Goal: Information Seeking & Learning: Learn about a topic

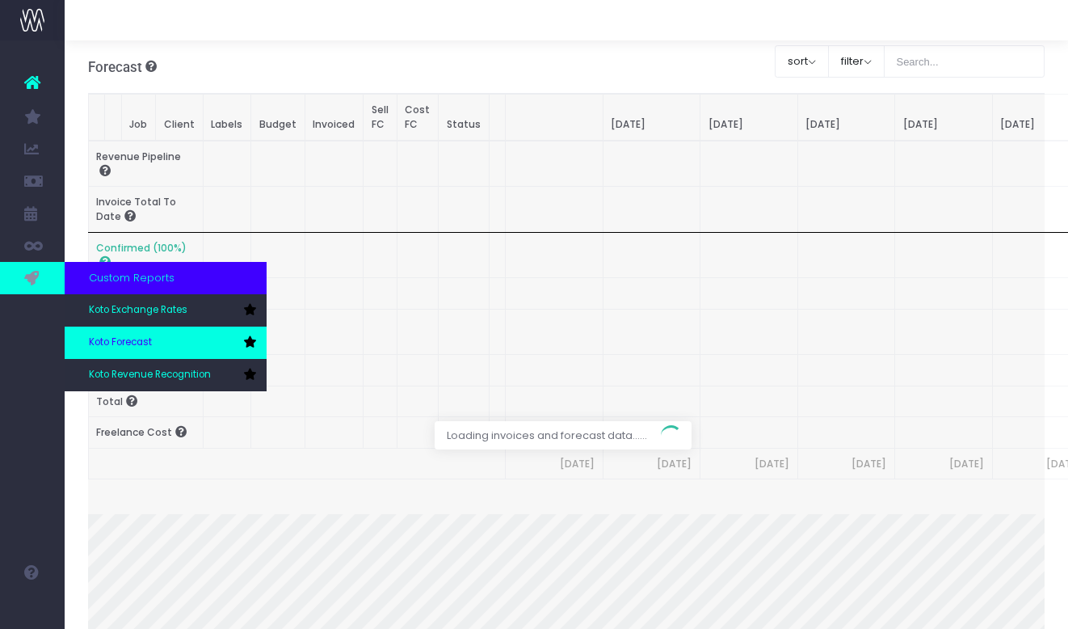
click at [127, 330] on link "Koto Forecast" at bounding box center [166, 343] width 202 height 32
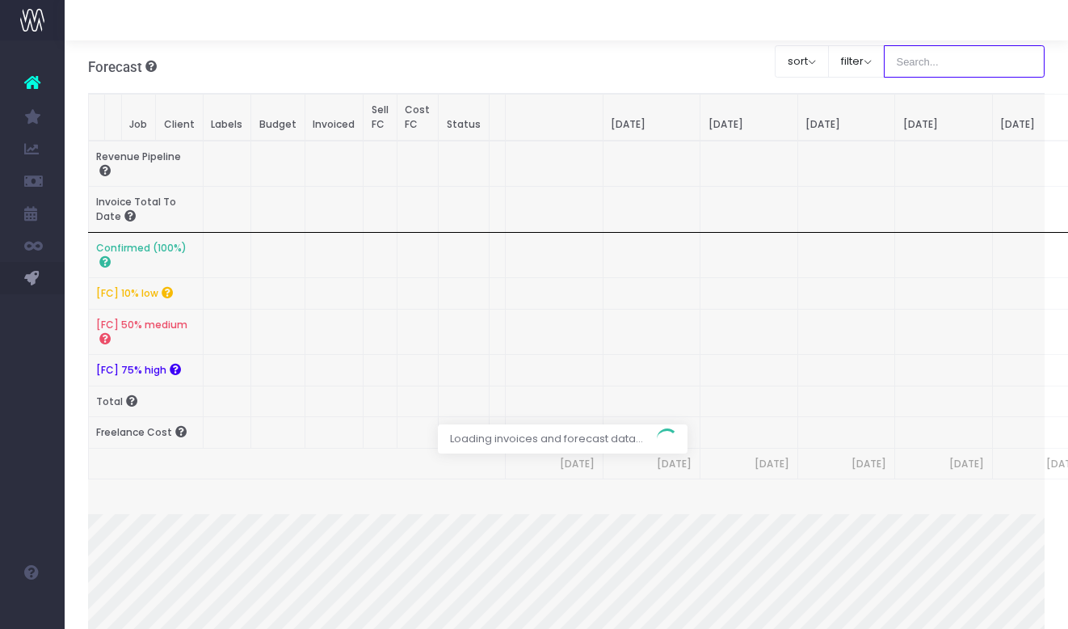
click at [949, 69] on input "text" at bounding box center [965, 61] width 162 height 32
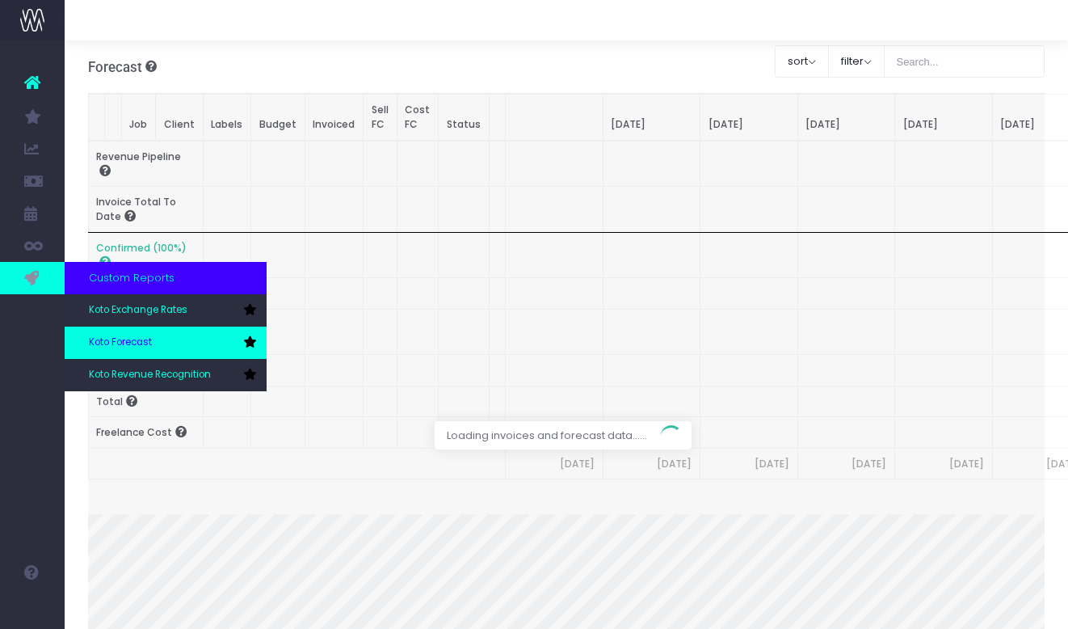
click at [117, 343] on span "Koto Forecast" at bounding box center [120, 342] width 63 height 15
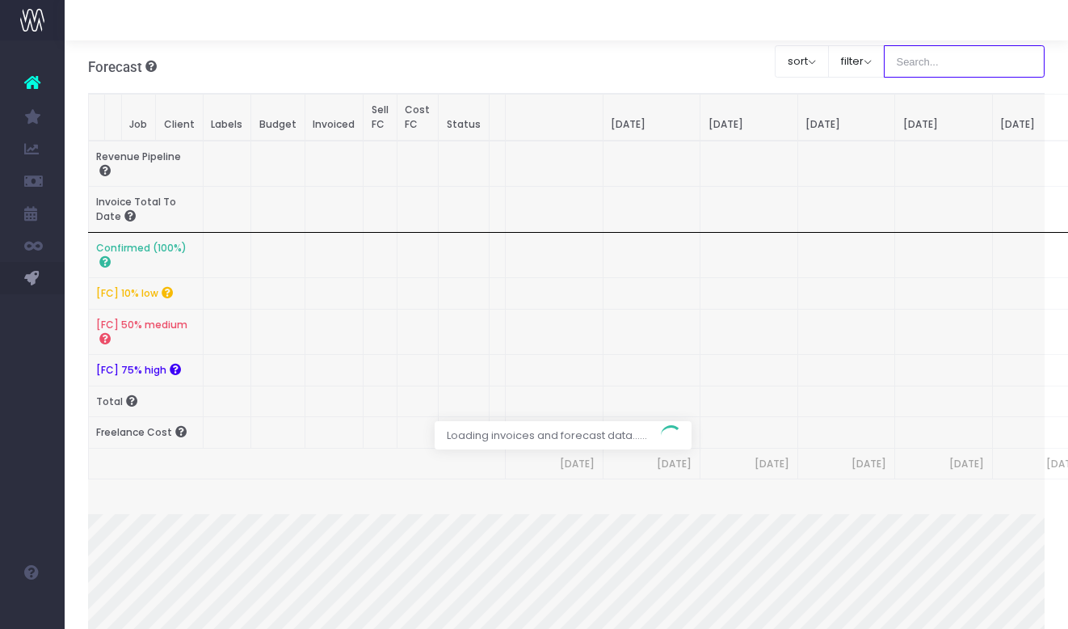
click at [980, 64] on input "text" at bounding box center [965, 61] width 162 height 32
type input "Microsoft"
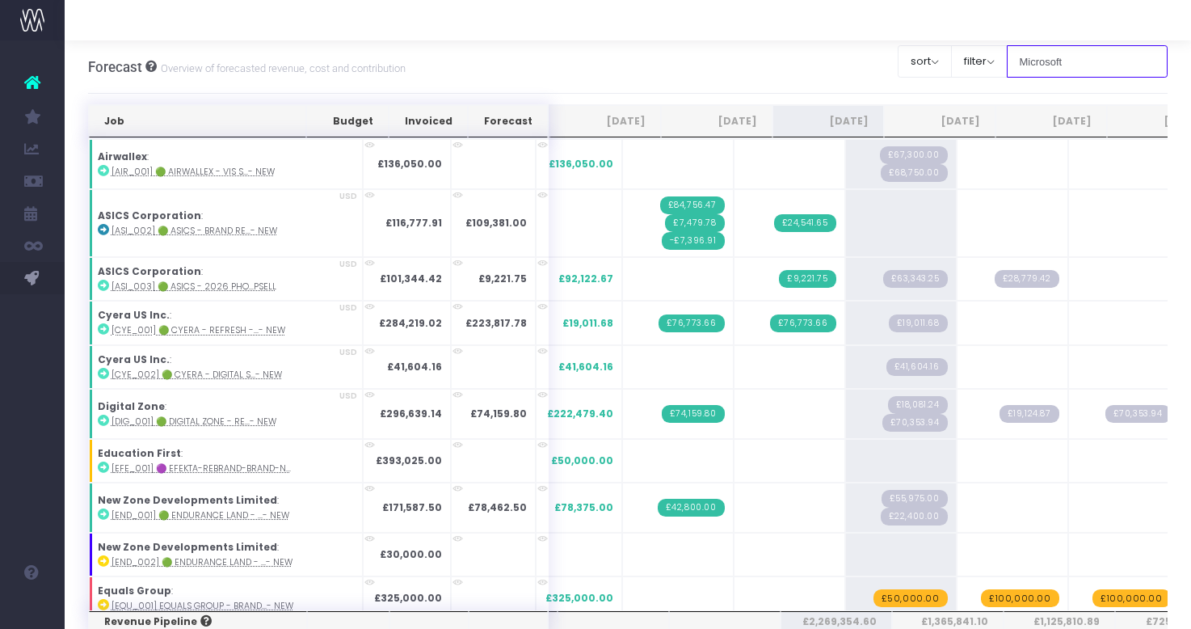
click at [1068, 57] on input "Microsoft" at bounding box center [1088, 61] width 162 height 32
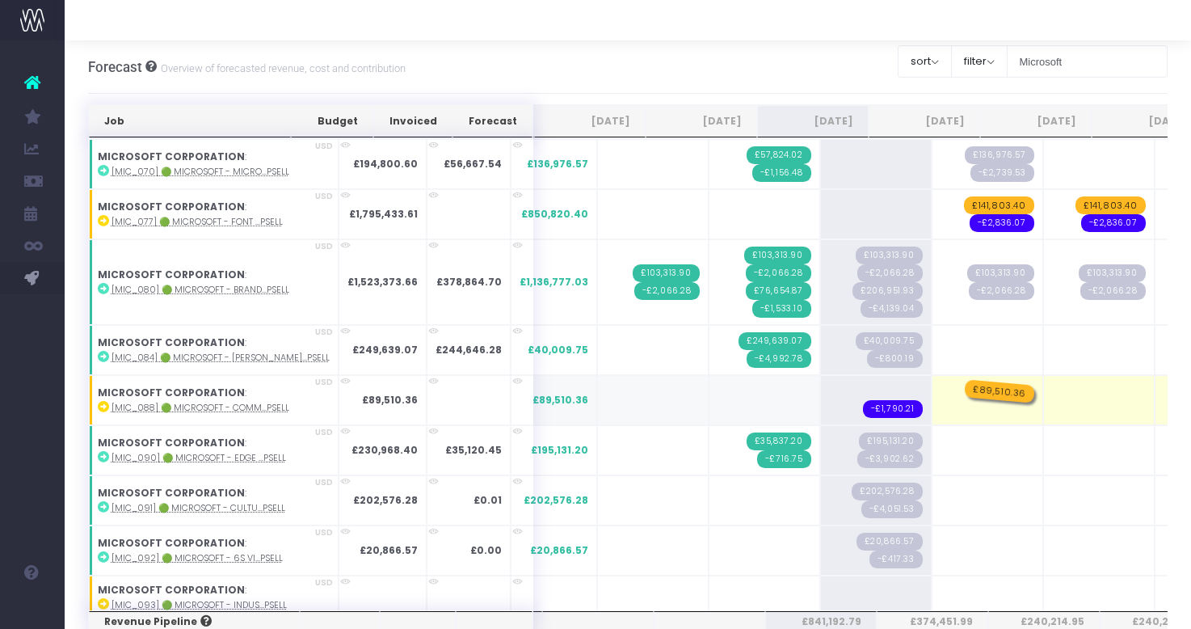
drag, startPoint x: 843, startPoint y: 389, endPoint x: 934, endPoint y: 389, distance: 91.3
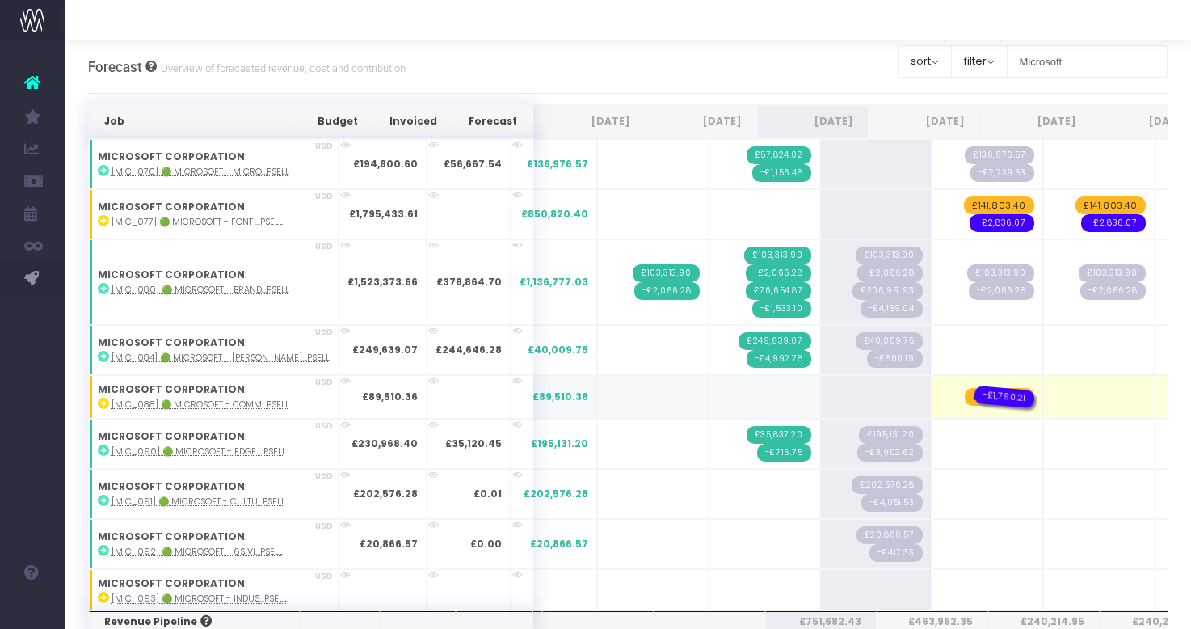
drag, startPoint x: 837, startPoint y: 393, endPoint x: 914, endPoint y: 393, distance: 76.8
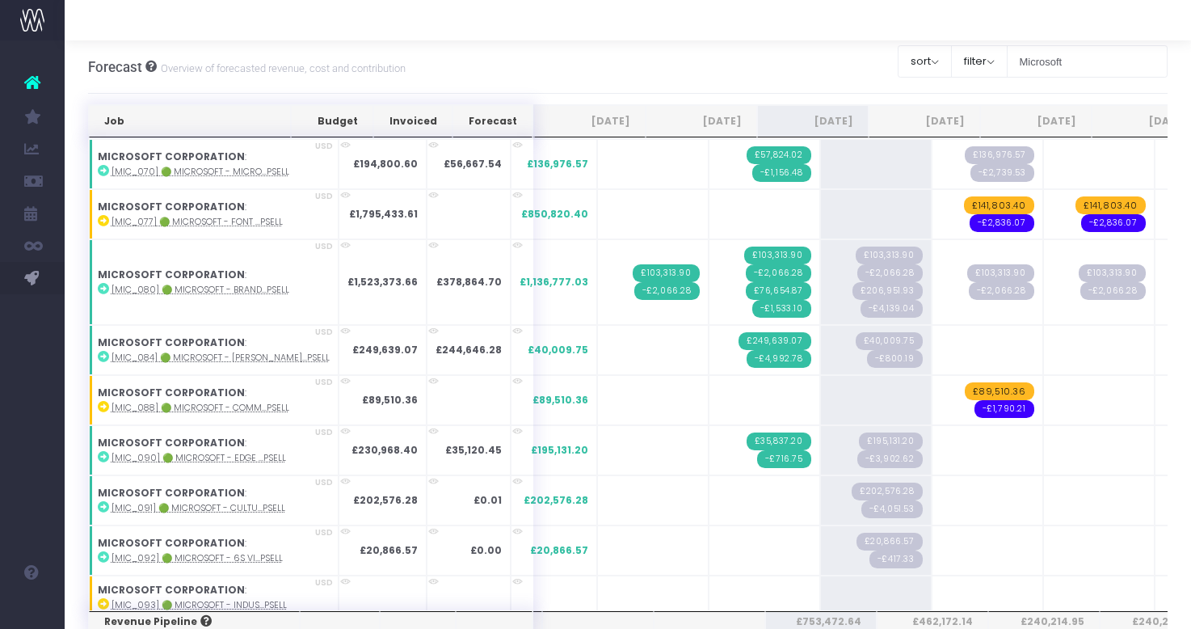
click at [506, 74] on div "Forecast Overview of forecasted revenue, cost and contribution Clear Filters so…" at bounding box center [628, 66] width 1081 height 53
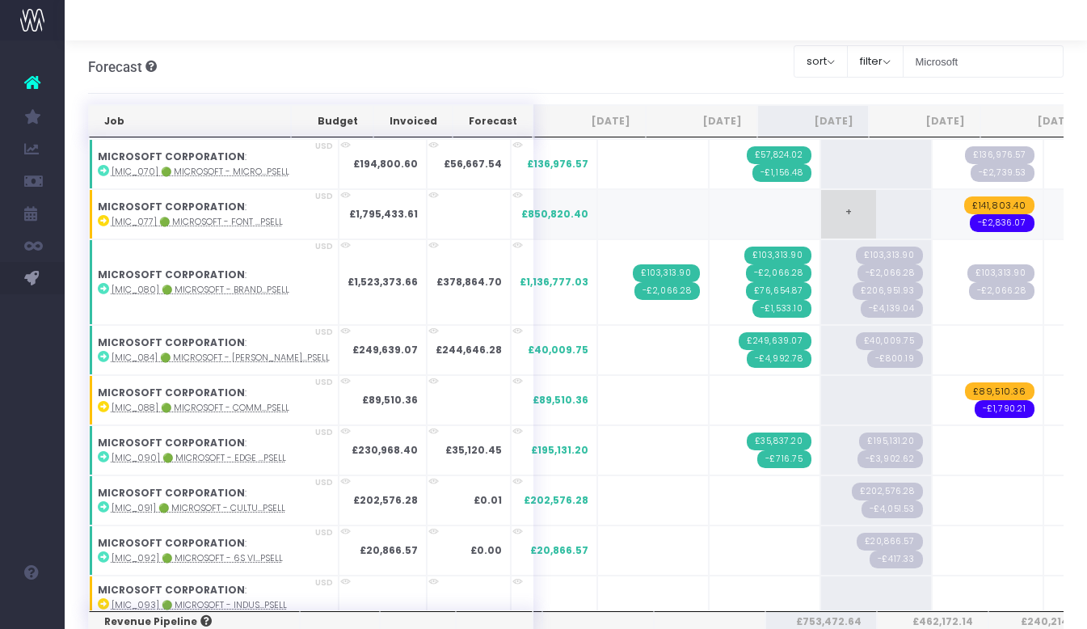
scroll to position [10, 0]
